Goal: Task Accomplishment & Management: Use online tool/utility

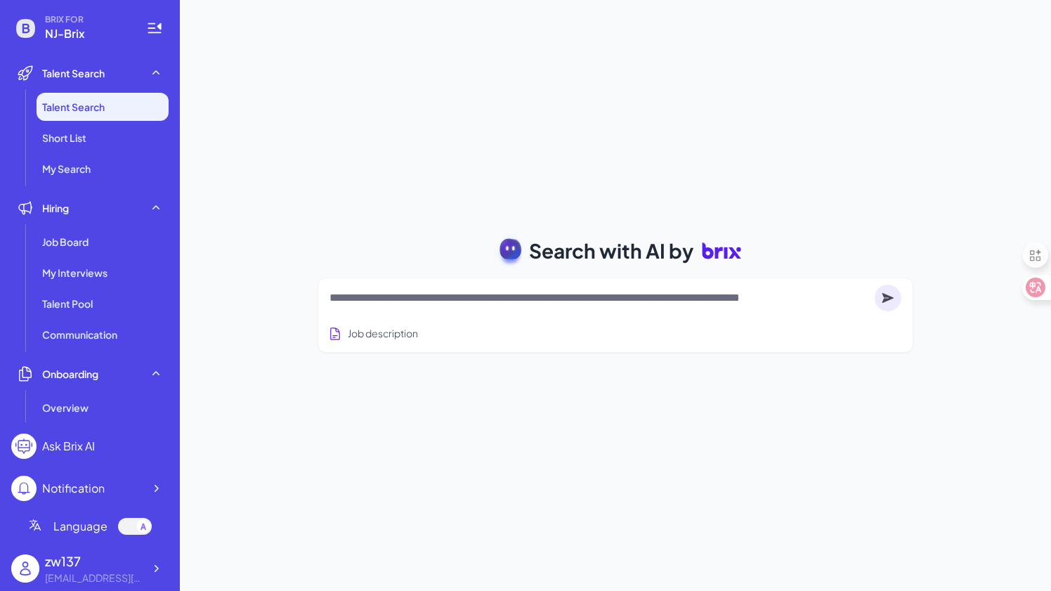
click at [359, 196] on div "Search with AI by Job description Job Titles Location Years of Experience Techn…" at bounding box center [615, 295] width 871 height 591
click at [356, 308] on div at bounding box center [616, 298] width 572 height 28
click at [377, 294] on textarea at bounding box center [600, 298] width 540 height 17
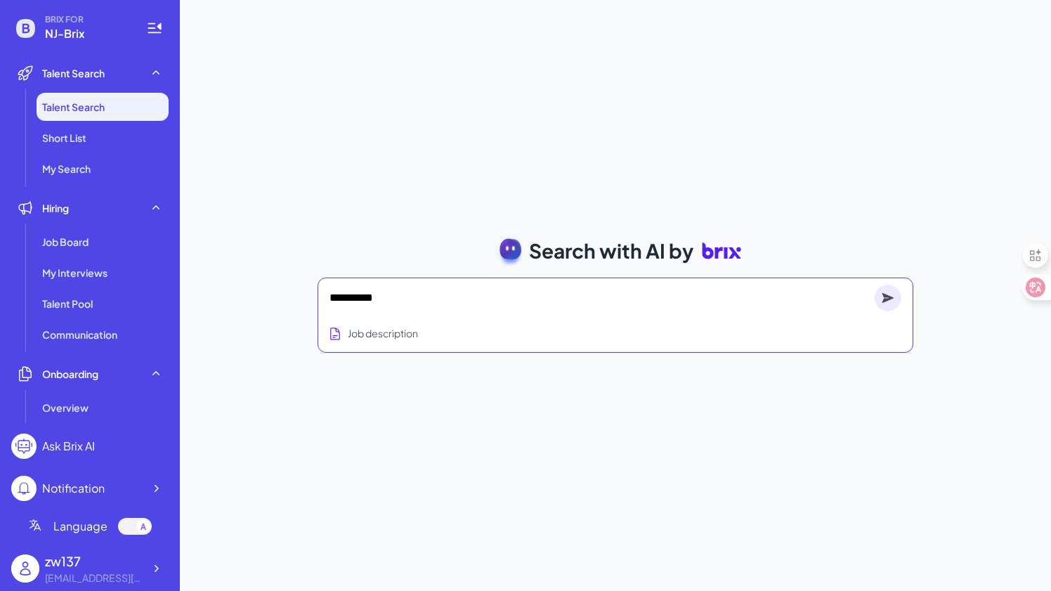
type textarea "**********"
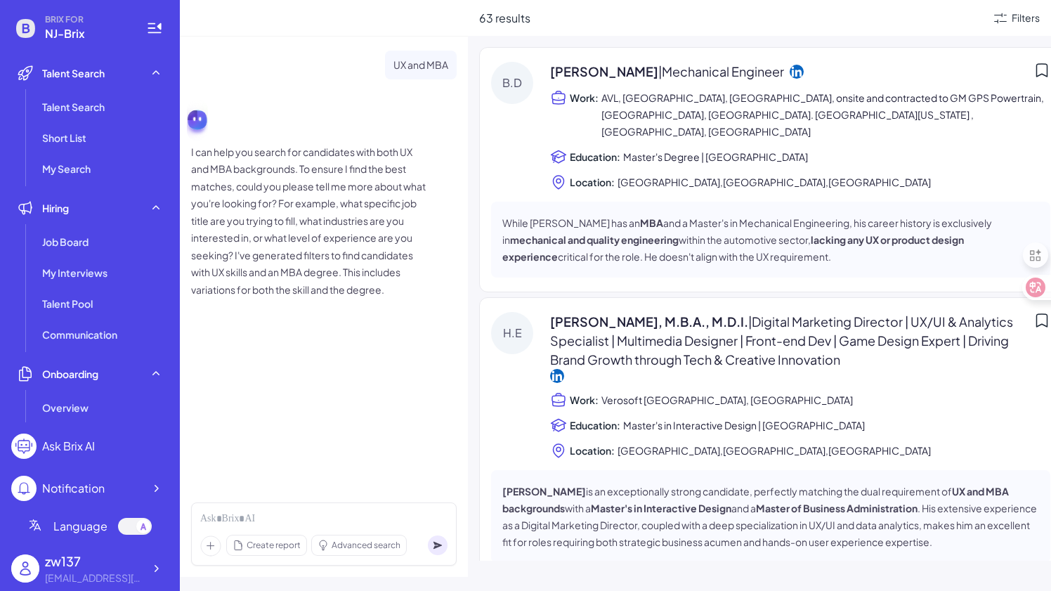
click at [679, 129] on div "[PERSON_NAME] | Mechanical Engineer Work: AVL, [GEOGRAPHIC_DATA], [GEOGRAPHIC_D…" at bounding box center [800, 126] width 500 height 129
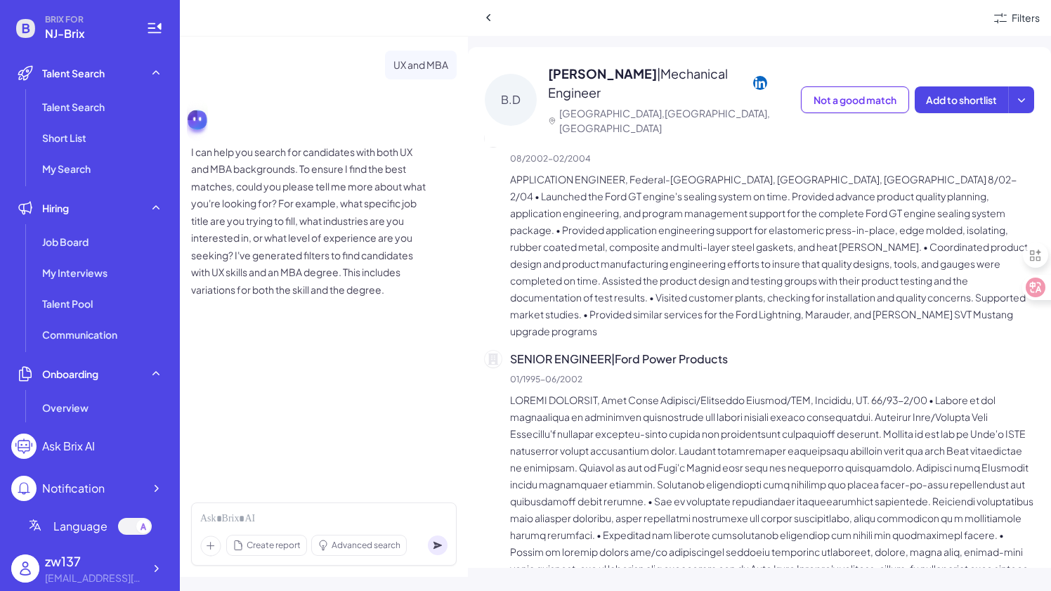
scroll to position [1052, 0]
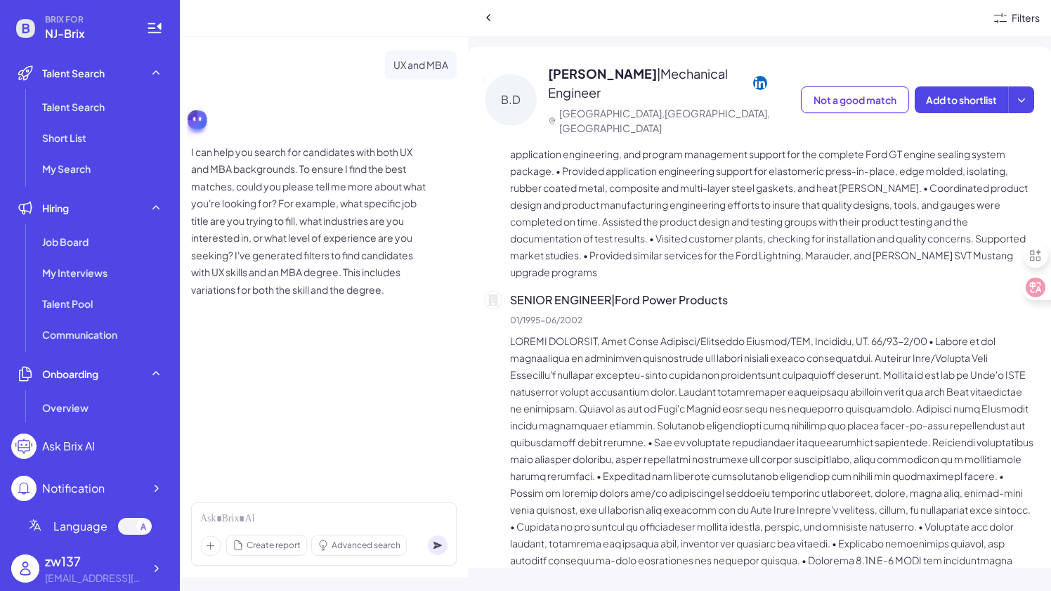
click at [1017, 20] on div "Filters" at bounding box center [1026, 18] width 28 height 15
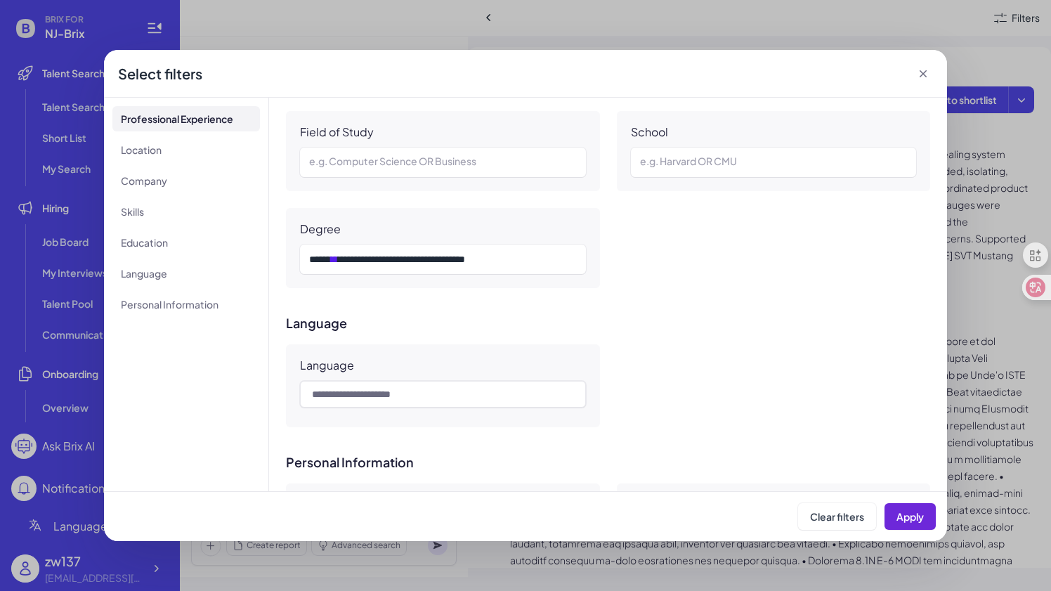
scroll to position [883, 0]
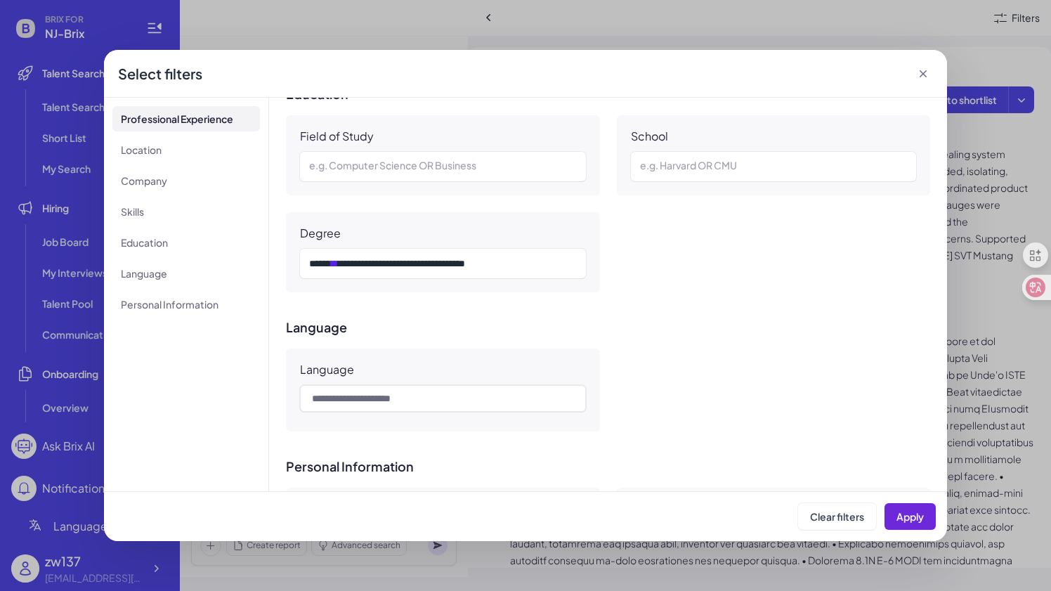
click at [923, 70] on icon at bounding box center [923, 74] width 14 height 14
